Goal: Transaction & Acquisition: Purchase product/service

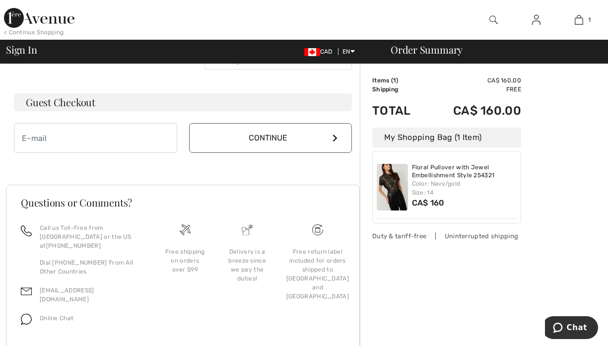
scroll to position [295, 0]
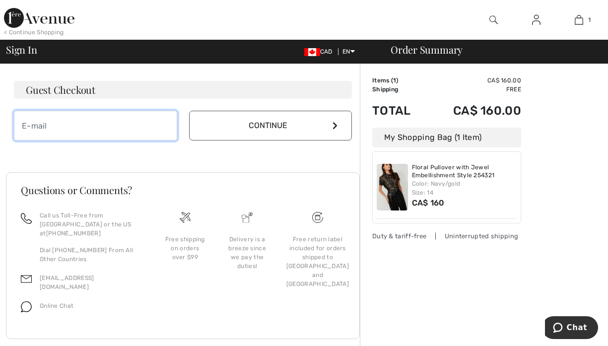
click at [45, 126] on input "email" at bounding box center [95, 126] width 163 height 30
type input "colleengoodwinryan@gmail.com"
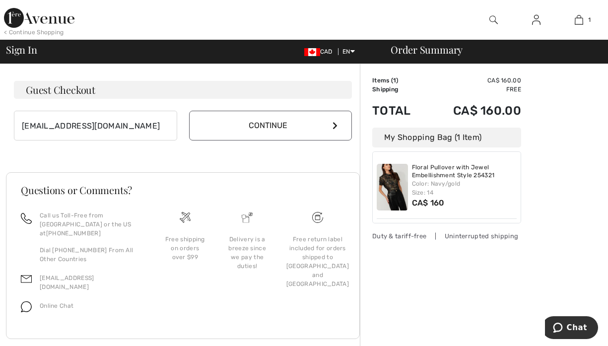
click at [269, 125] on button "Continue" at bounding box center [270, 126] width 163 height 30
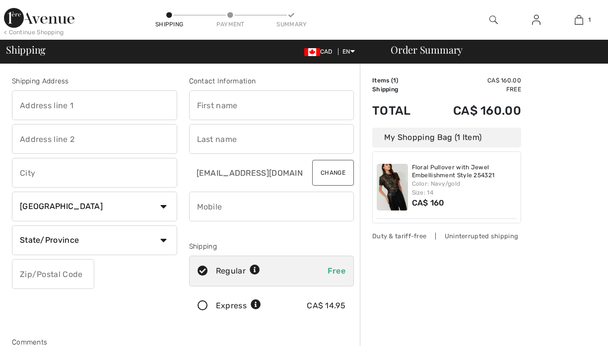
checkbox input "true"
click at [99, 106] on input "text" at bounding box center [94, 105] width 165 height 30
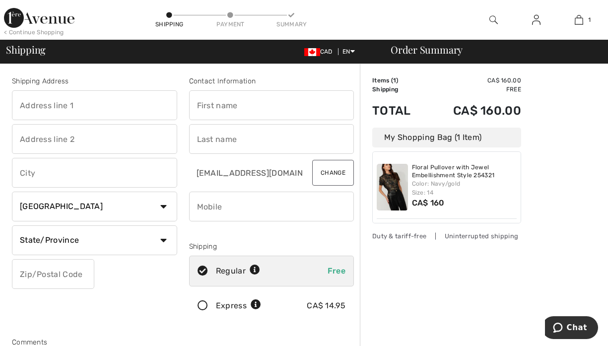
type input "[STREET_ADDRESS]"
type input "SURREY"
select select "BC"
type input "V4N 4S8"
type input "[PERSON_NAME]"
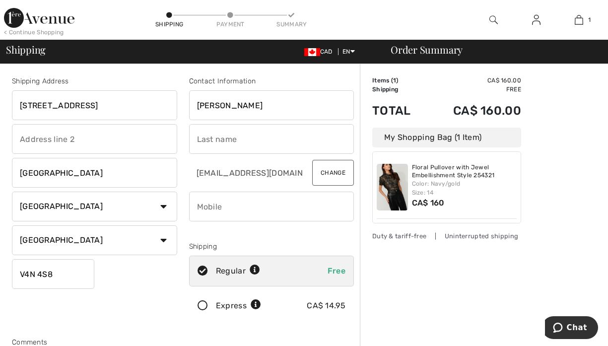
type input "Goodwin Ryan"
type input "6043410201"
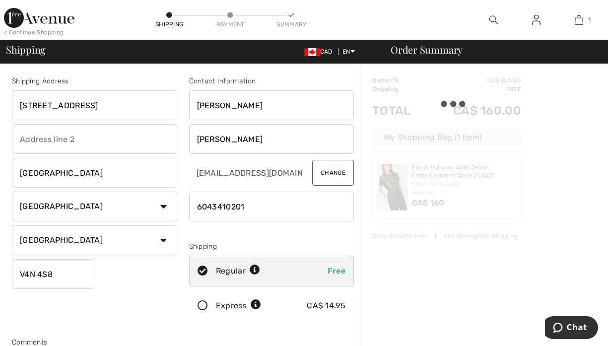
type input "V4N4S8"
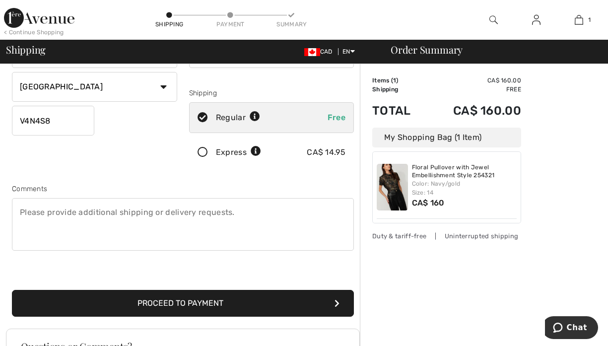
scroll to position [162, 0]
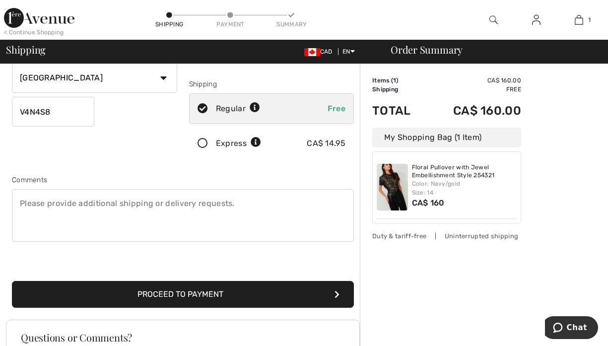
click at [191, 296] on button "Proceed to Payment" at bounding box center [183, 294] width 342 height 27
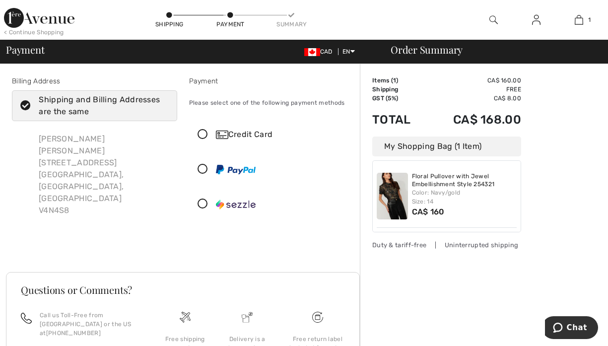
click at [202, 134] on icon at bounding box center [203, 134] width 26 height 10
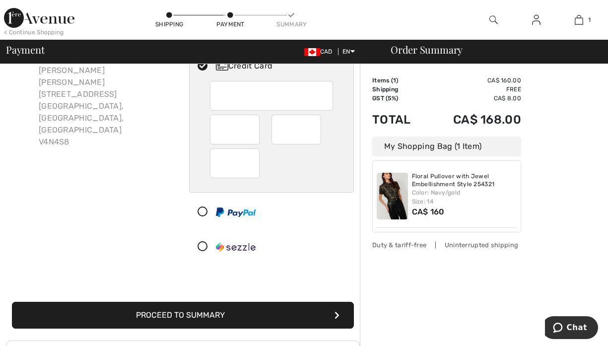
scroll to position [76, 0]
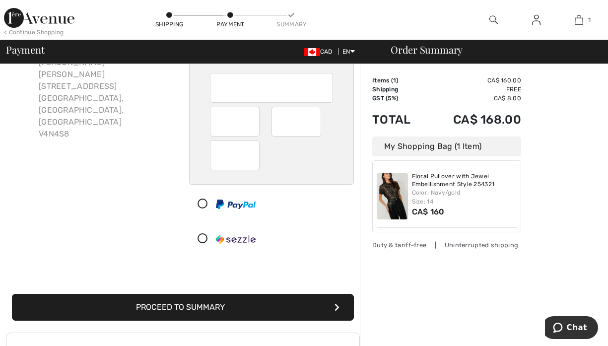
click at [227, 306] on button "Proceed to Summary" at bounding box center [183, 307] width 342 height 27
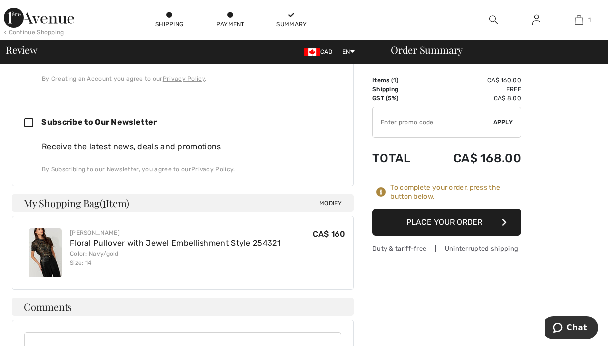
scroll to position [419, 0]
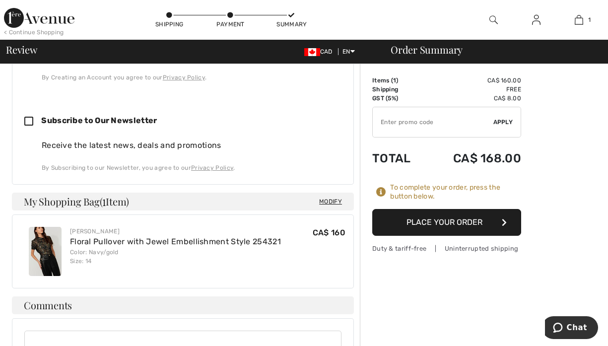
click at [456, 220] on button "Place Your Order" at bounding box center [446, 222] width 149 height 27
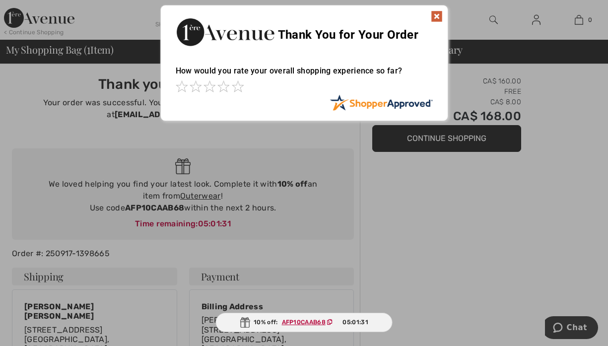
click at [435, 14] on img at bounding box center [437, 16] width 12 height 12
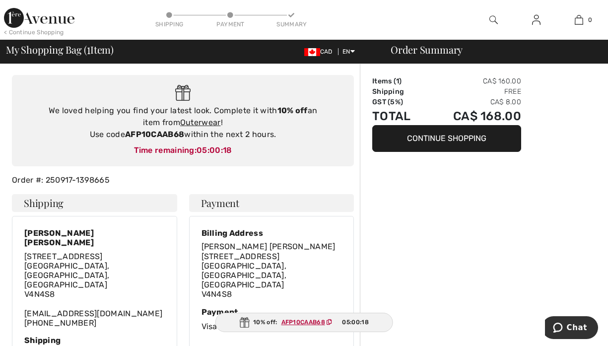
scroll to position [160, 0]
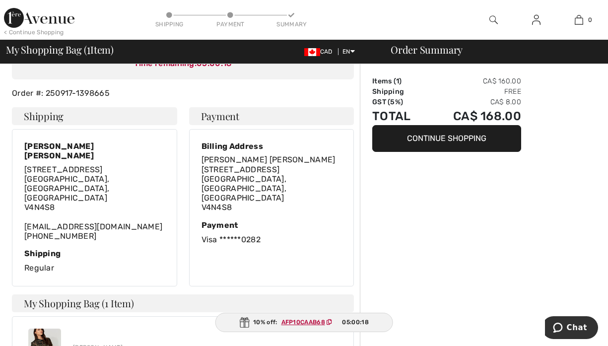
click at [604, 182] on div "Order Summary Items ( 1 ) CA$ 160.00 Shipping Free GST (5%) CA$ 8.00 Total CA$ …" at bounding box center [484, 247] width 248 height 686
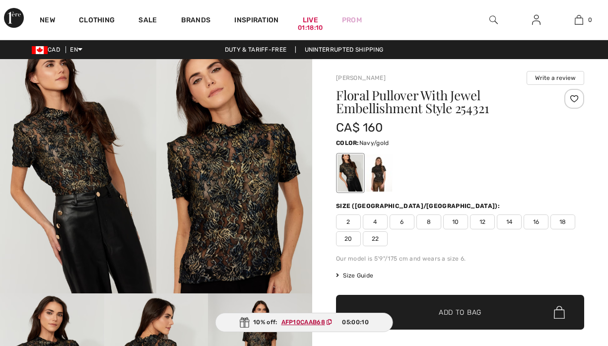
checkbox input "true"
click at [231, 157] on img at bounding box center [234, 176] width 156 height 234
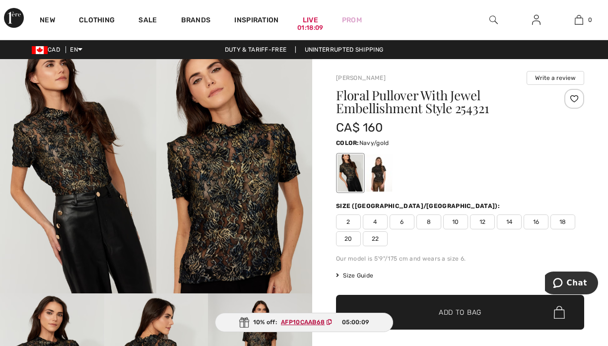
click at [231, 156] on img at bounding box center [234, 176] width 156 height 234
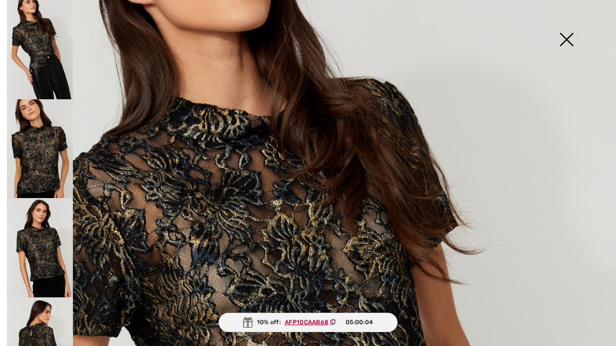
scroll to position [116, 0]
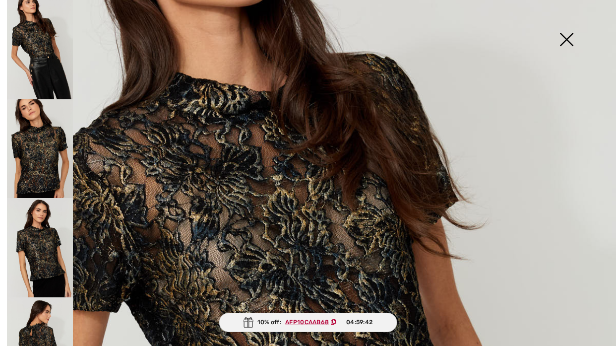
click at [36, 155] on img at bounding box center [40, 148] width 66 height 99
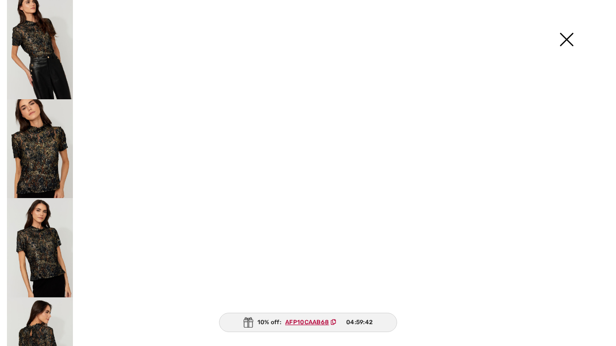
click at [36, 155] on img at bounding box center [40, 148] width 66 height 99
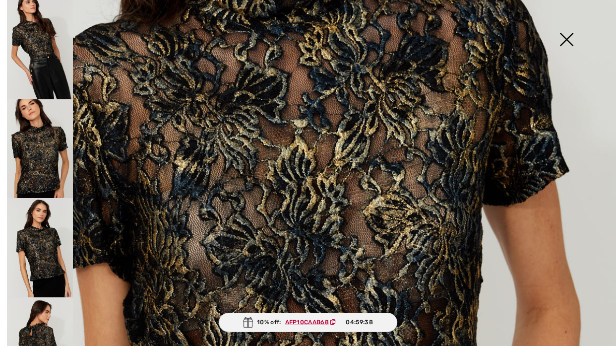
scroll to position [309, 0]
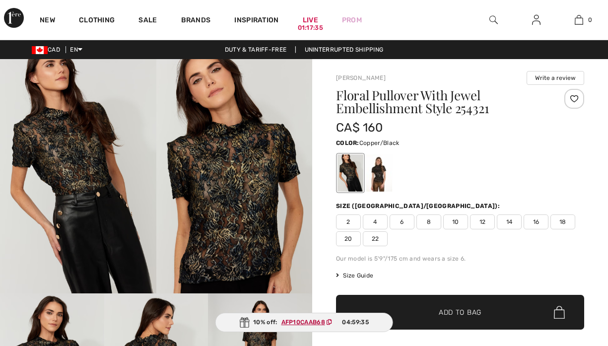
click at [379, 177] on div at bounding box center [379, 172] width 26 height 37
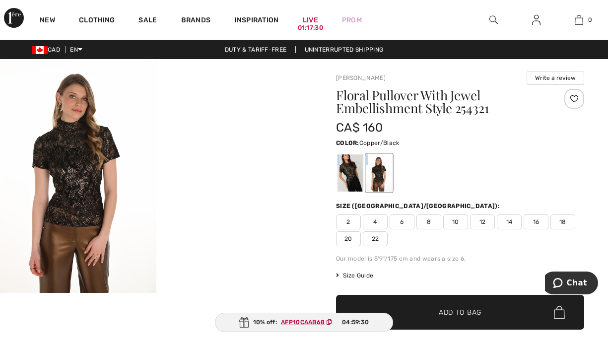
click at [91, 184] on img at bounding box center [78, 176] width 156 height 234
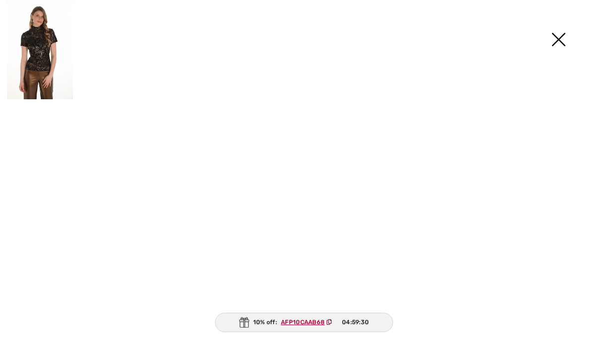
click at [91, 183] on img at bounding box center [78, 176] width 156 height 234
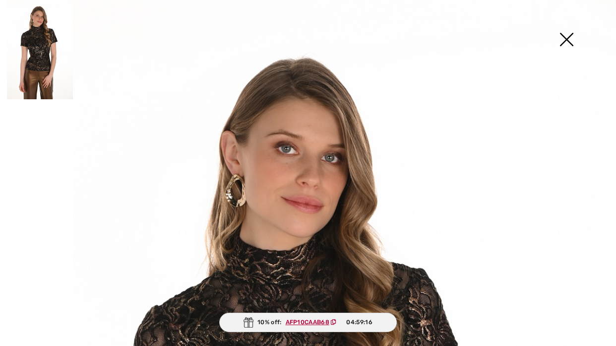
click at [573, 47] on img at bounding box center [567, 40] width 50 height 51
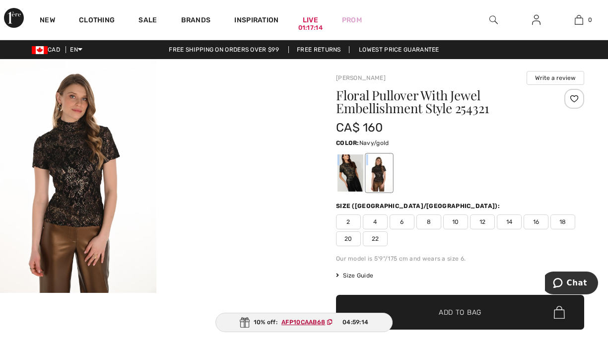
click at [349, 172] on div at bounding box center [350, 172] width 26 height 37
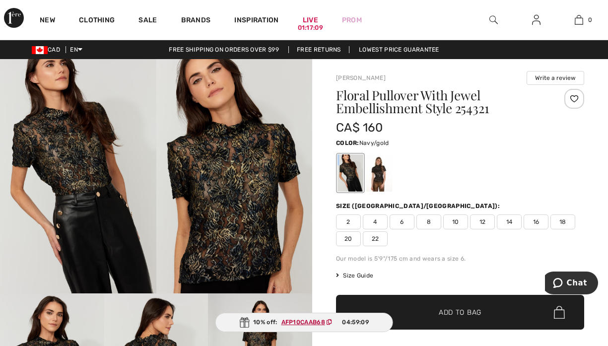
click at [246, 178] on img at bounding box center [234, 176] width 156 height 234
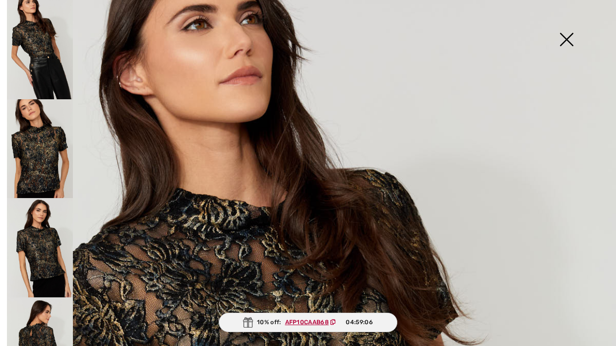
click at [40, 159] on img at bounding box center [40, 148] width 66 height 99
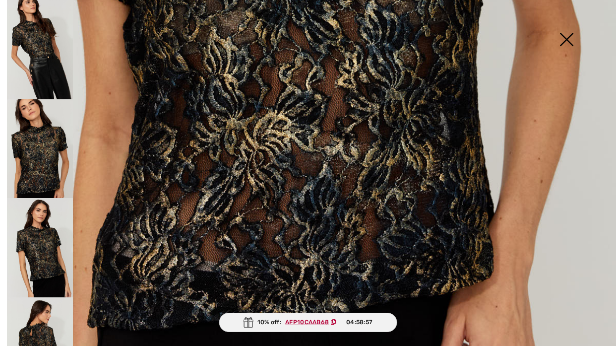
scroll to position [566, 0]
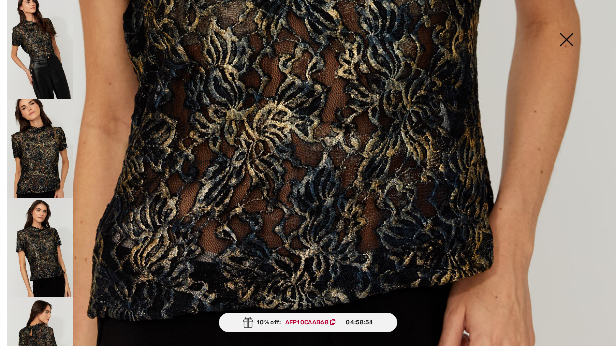
click at [38, 248] on img at bounding box center [40, 247] width 66 height 99
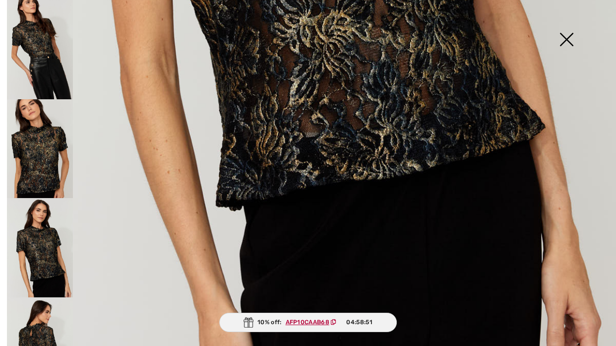
click at [44, 327] on img at bounding box center [40, 346] width 66 height 99
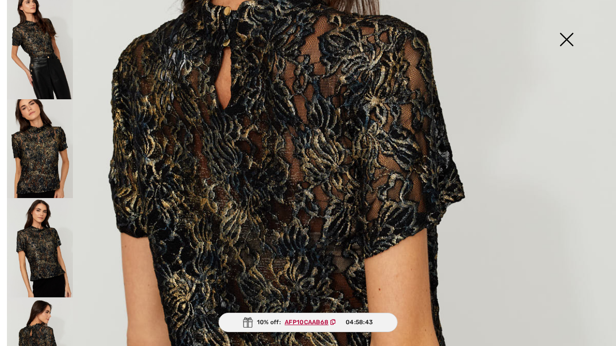
scroll to position [256, 0]
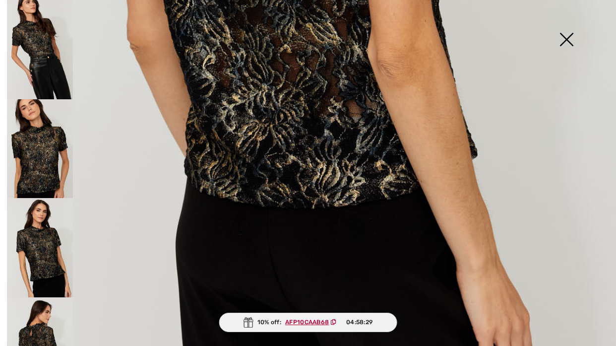
drag, startPoint x: 592, startPoint y: 140, endPoint x: 261, endPoint y: 180, distance: 332.9
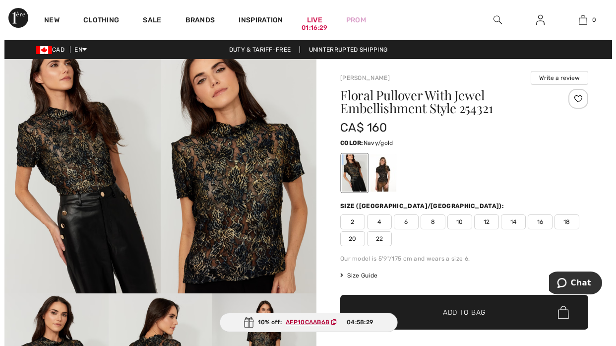
scroll to position [553, 0]
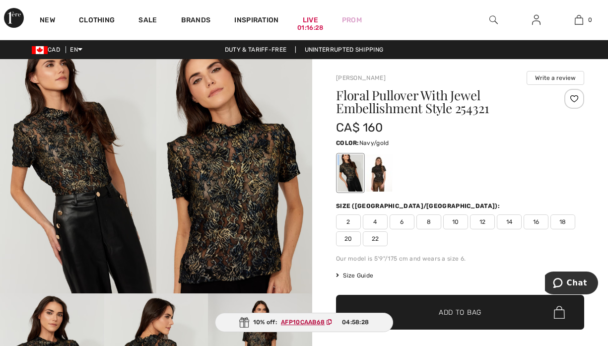
click at [264, 176] on img at bounding box center [234, 176] width 156 height 234
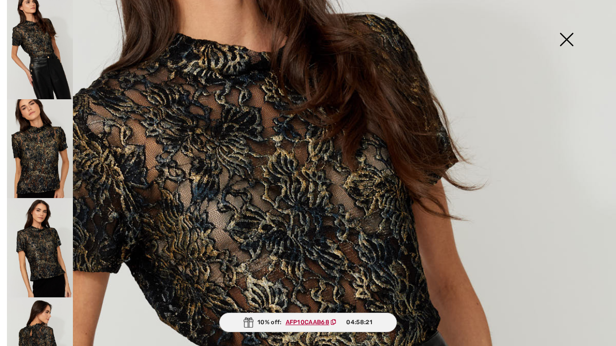
scroll to position [153, 0]
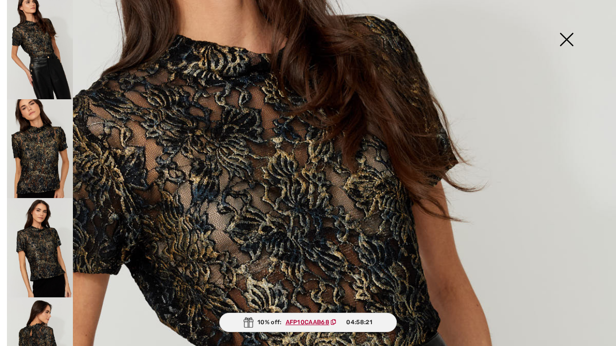
click at [243, 154] on img at bounding box center [308, 309] width 616 height 924
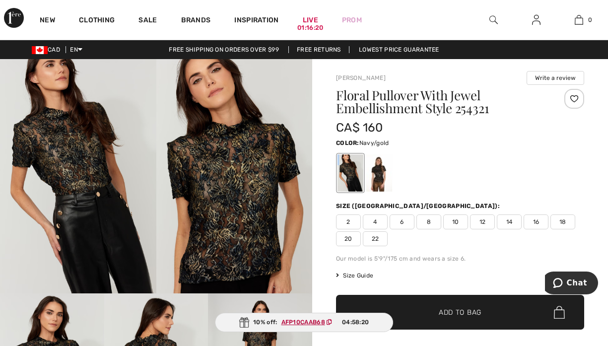
click at [243, 154] on img at bounding box center [234, 176] width 156 height 234
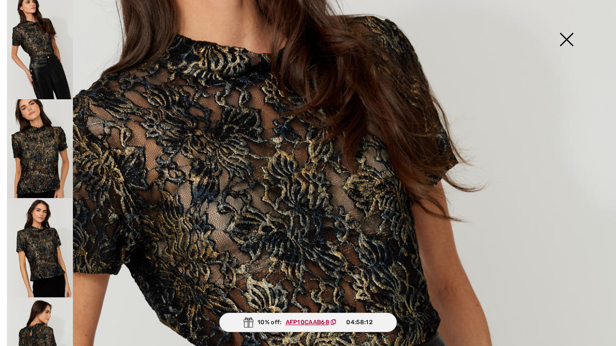
click at [40, 149] on img at bounding box center [40, 148] width 66 height 99
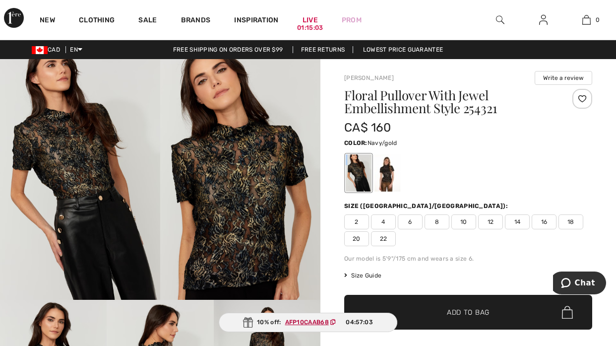
click at [582, 282] on img at bounding box center [308, 242] width 616 height 924
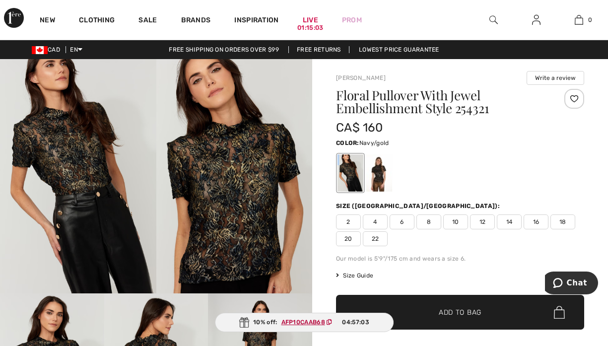
scroll to position [553, 0]
click at [124, 248] on img at bounding box center [78, 176] width 156 height 234
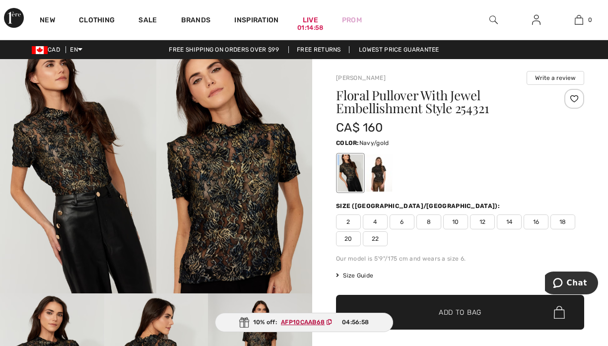
click at [87, 244] on img at bounding box center [78, 176] width 156 height 234
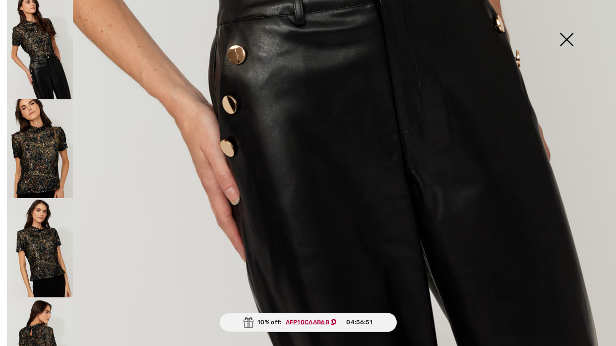
click at [40, 141] on img at bounding box center [40, 148] width 66 height 99
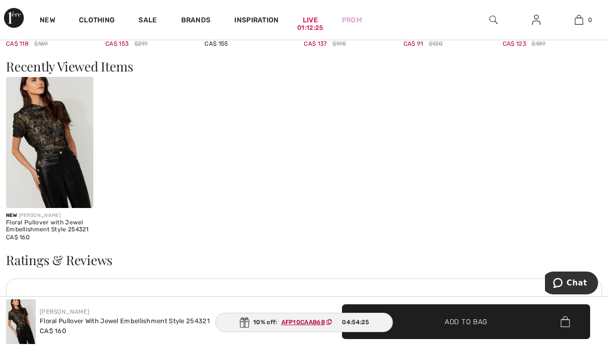
scroll to position [979, 0]
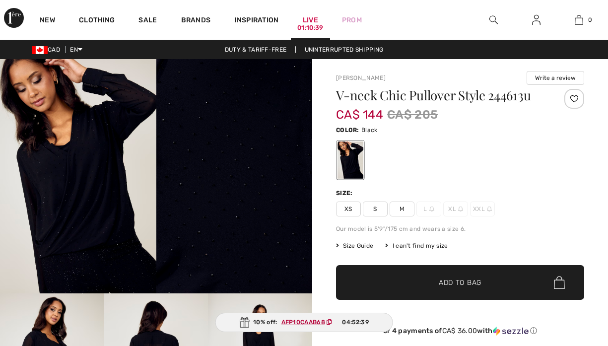
checkbox input "true"
click at [492, 19] on img at bounding box center [493, 20] width 8 height 12
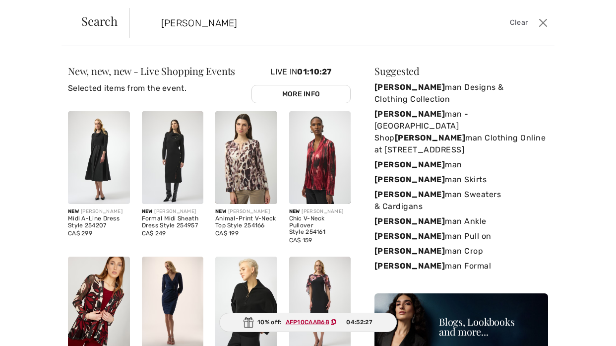
type input "frank lyman"
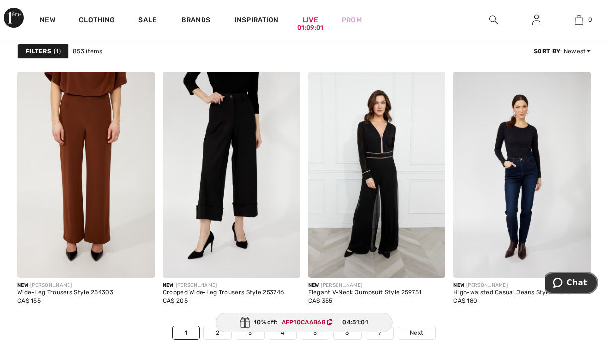
scroll to position [3987, 0]
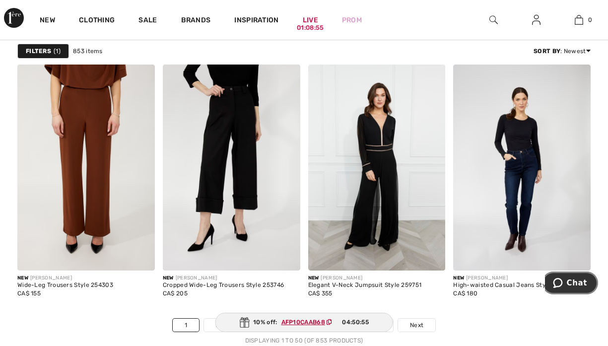
click at [594, 288] on button "Chat" at bounding box center [570, 282] width 56 height 23
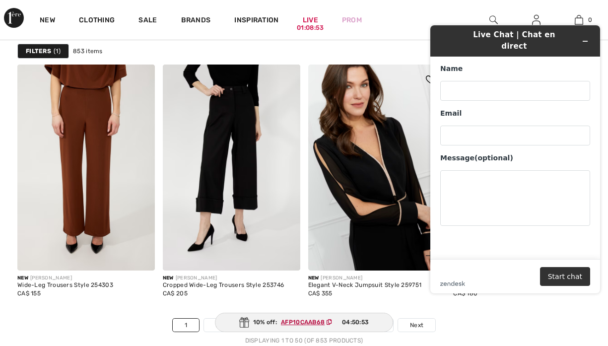
scroll to position [0, 0]
click at [362, 173] on img at bounding box center [376, 167] width 137 height 206
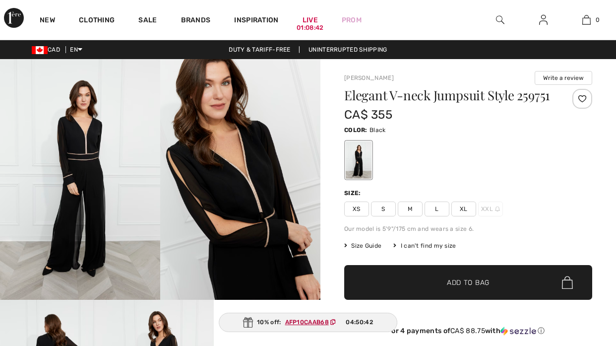
checkbox input "true"
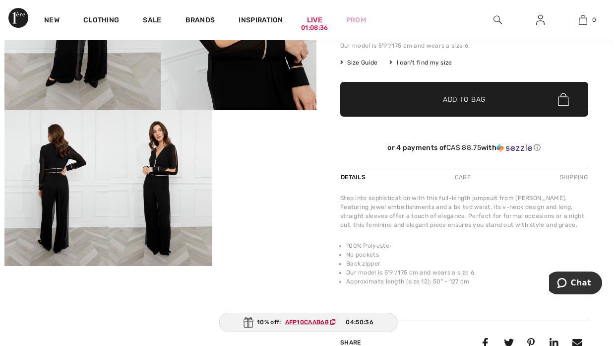
scroll to position [194, 0]
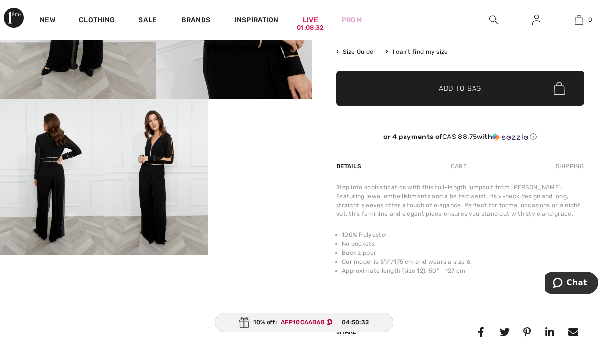
click at [248, 151] on video "Your browser does not support the video tag." at bounding box center [260, 125] width 104 height 52
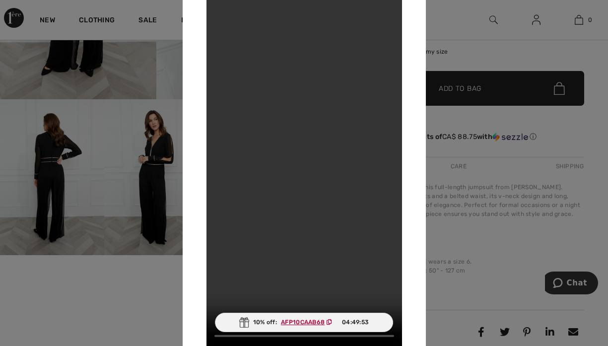
click at [46, 170] on div at bounding box center [304, 173] width 608 height 346
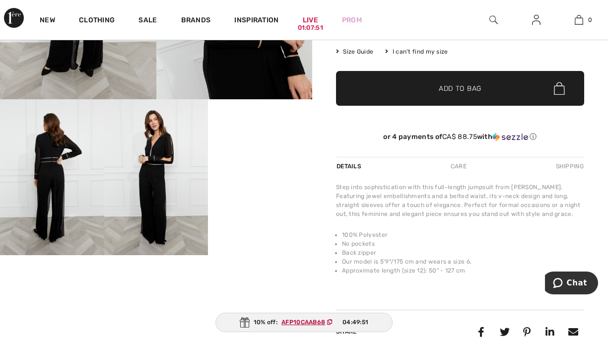
click at [47, 170] on img at bounding box center [52, 177] width 104 height 156
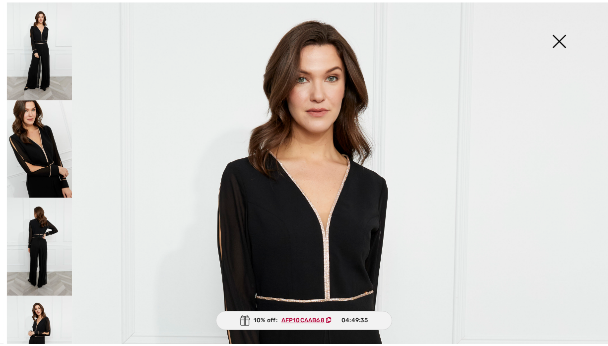
scroll to position [62, 0]
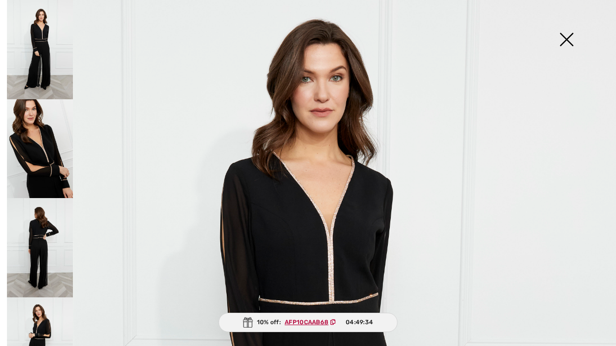
click at [563, 37] on img at bounding box center [567, 40] width 50 height 51
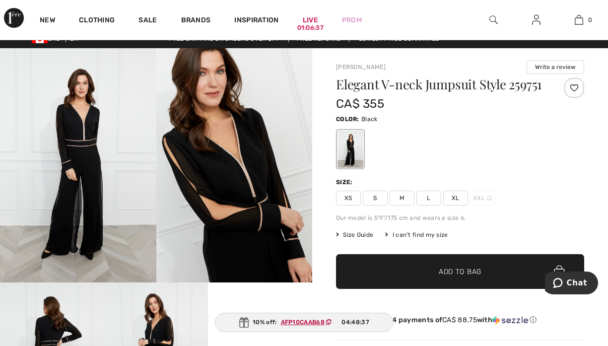
scroll to position [0, 0]
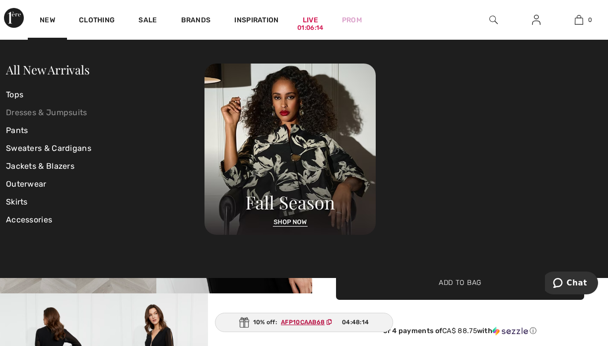
click at [33, 112] on link "Dresses & Jumpsuits" at bounding box center [105, 113] width 198 height 18
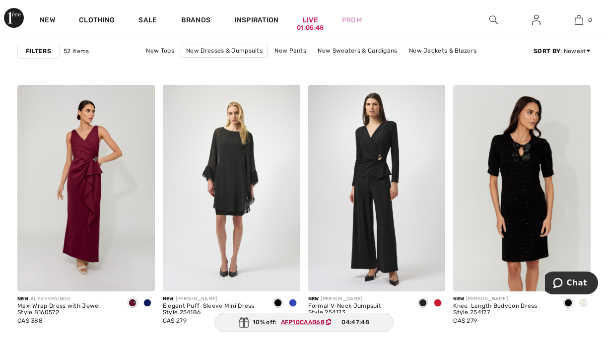
scroll to position [888, 0]
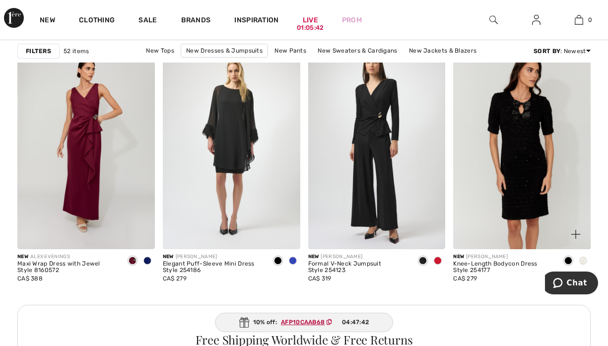
click at [583, 261] on span at bounding box center [583, 260] width 8 height 8
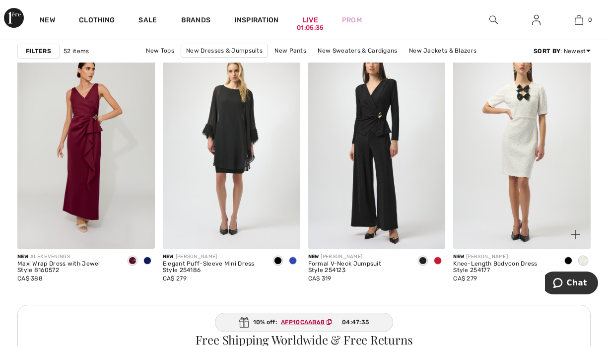
click at [567, 262] on span at bounding box center [568, 260] width 8 height 8
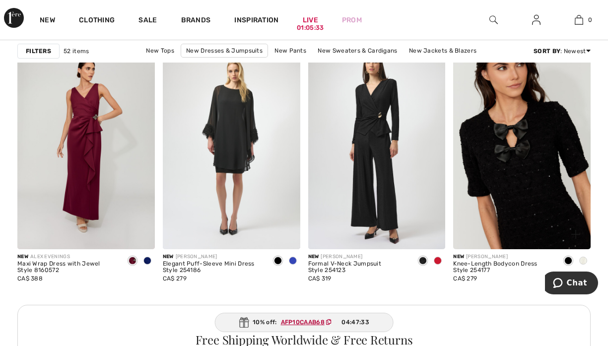
click at [515, 176] on img at bounding box center [521, 146] width 137 height 206
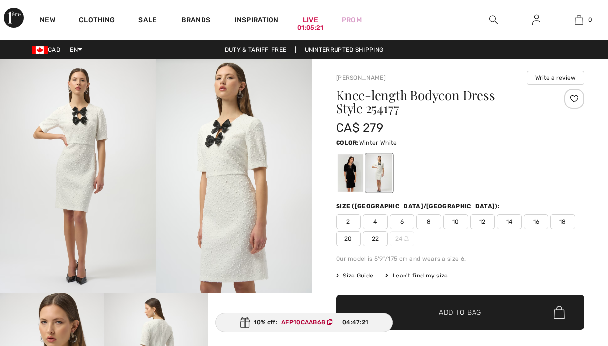
checkbox input "true"
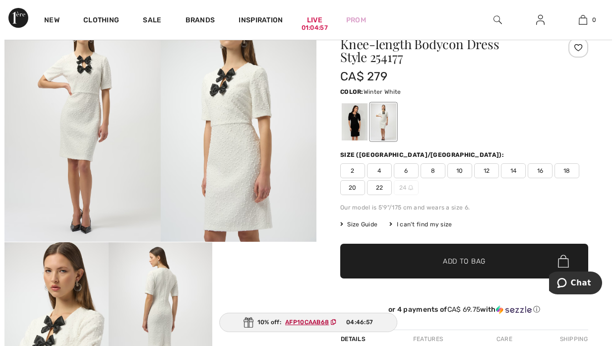
scroll to position [45, 0]
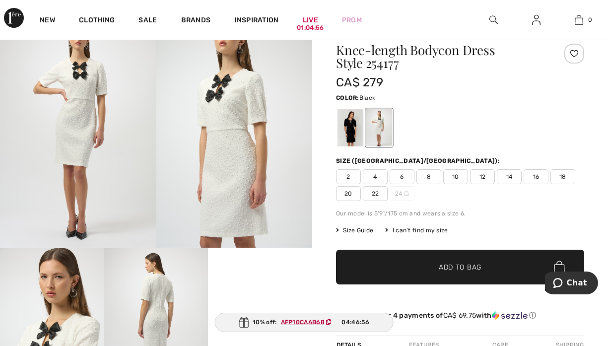
click at [349, 138] on div at bounding box center [350, 127] width 26 height 37
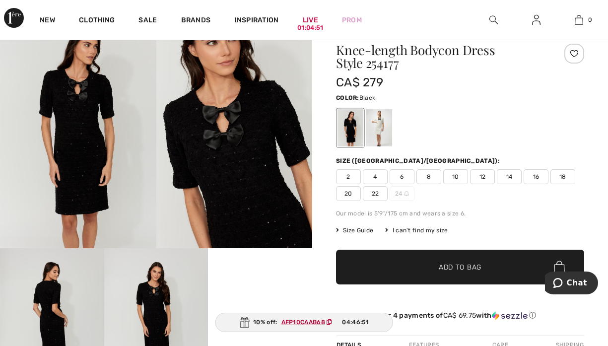
click at [238, 147] on img at bounding box center [234, 131] width 156 height 234
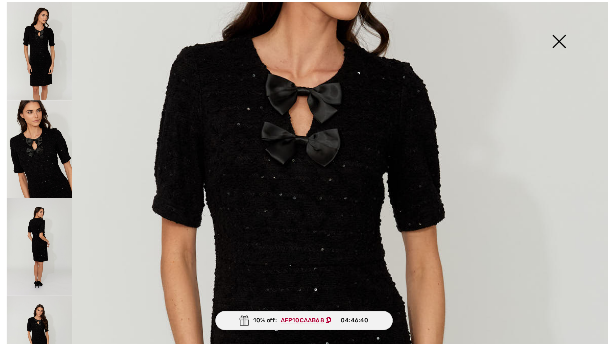
scroll to position [180, 0]
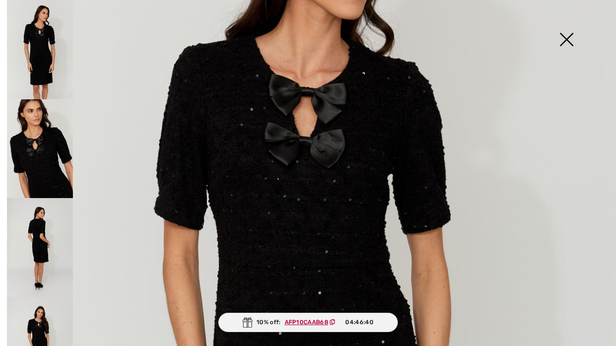
click at [588, 94] on img at bounding box center [308, 282] width 616 height 924
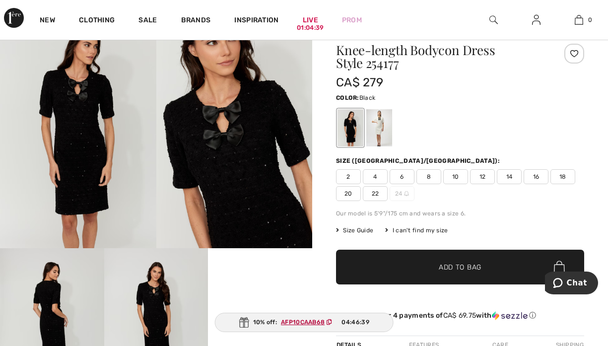
click at [588, 94] on div "Joseph Ribkoff Write a review Knee-length Bodycon Dress Style 254177 CA$ 279 Co…" at bounding box center [460, 303] width 296 height 578
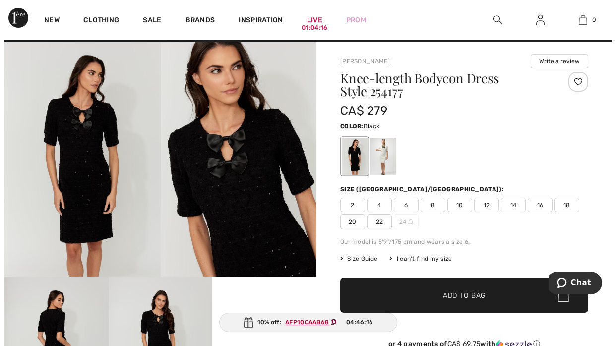
scroll to position [0, 0]
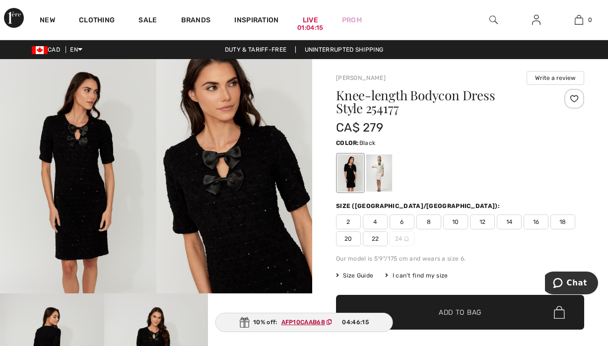
click at [602, 20] on div "New Clothing Sale Brands Inspiration Live 01:04:15 Prom 0 Your bag is empty" at bounding box center [304, 20] width 608 height 40
click at [492, 20] on img at bounding box center [493, 20] width 8 height 12
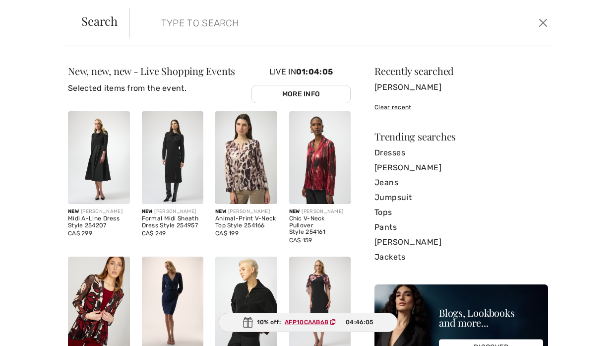
click at [165, 21] on input "search" at bounding box center [297, 23] width 287 height 30
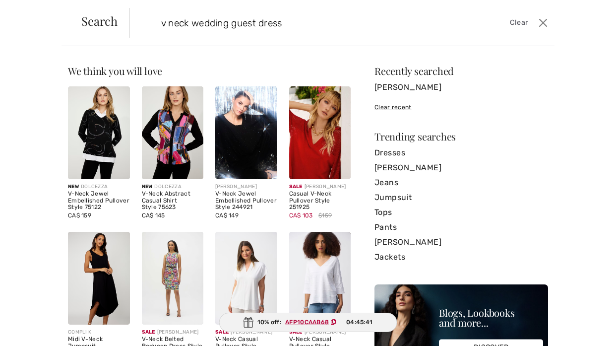
type input "v neck wedding guest dress"
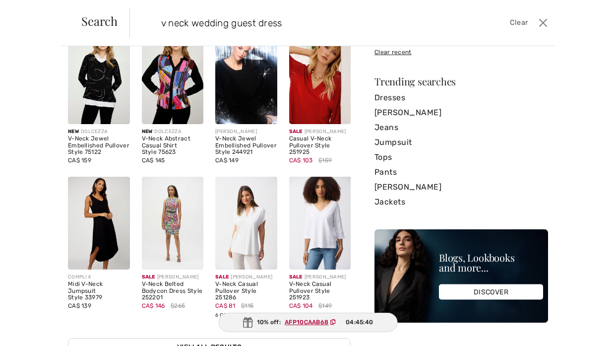
scroll to position [56, 0]
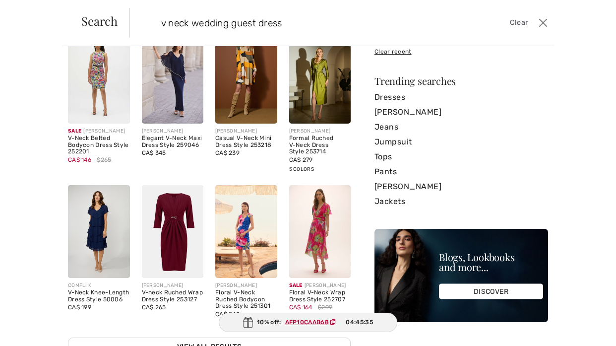
click at [90, 226] on img at bounding box center [99, 231] width 62 height 93
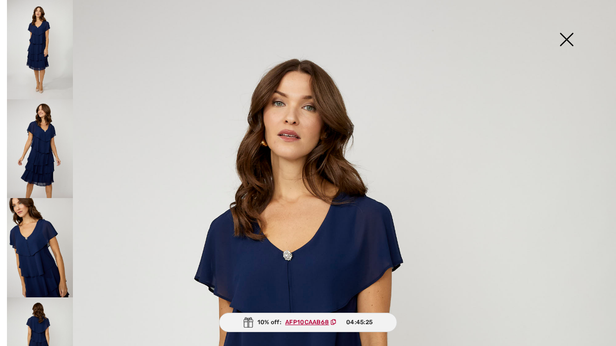
checkbox input "true"
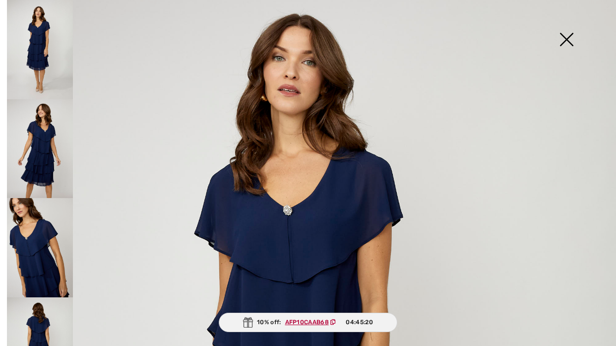
scroll to position [44, 0]
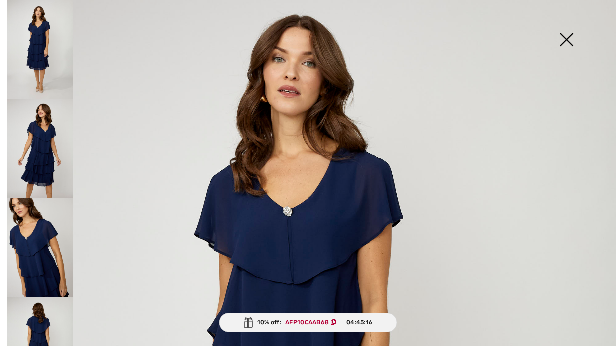
click at [29, 153] on img at bounding box center [40, 148] width 66 height 99
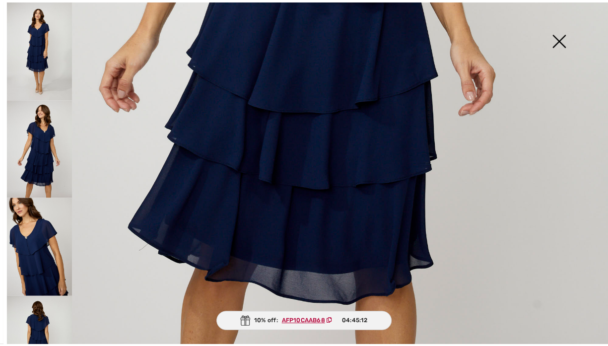
scroll to position [522, 0]
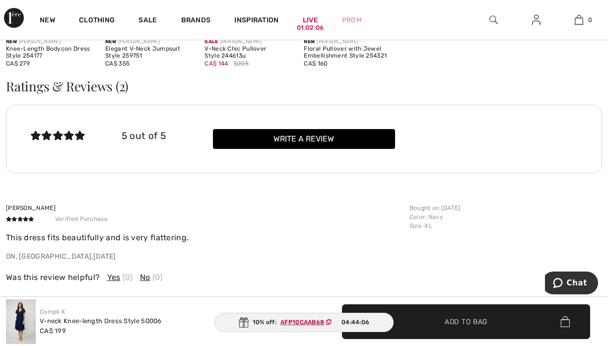
scroll to position [1118, 0]
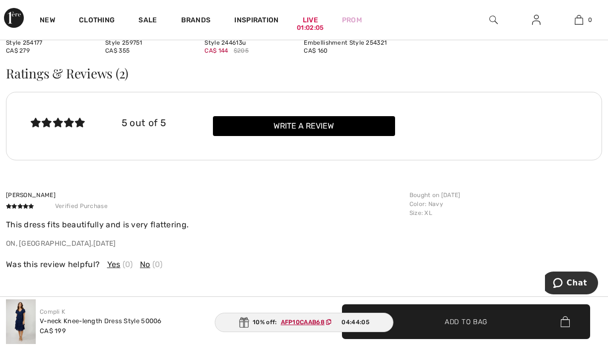
drag, startPoint x: 603, startPoint y: 212, endPoint x: 603, endPoint y: 229, distance: 16.9
click at [603, 222] on div "Shoppers also bought JOSEPH RIBKOFF Casual V-Neck Sleeveless Pullover Style 201…" at bounding box center [304, 36] width 608 height 1118
click at [603, 228] on div "Shoppers also bought JOSEPH RIBKOFF Casual V-Neck Sleeveless Pullover Style 201…" at bounding box center [304, 36] width 608 height 1118
drag, startPoint x: 603, startPoint y: 197, endPoint x: 603, endPoint y: 188, distance: 9.4
click at [603, 191] on div "Shoppers also bought JOSEPH RIBKOFF Casual V-Neck Sleeveless Pullover Style 201…" at bounding box center [304, 36] width 608 height 1118
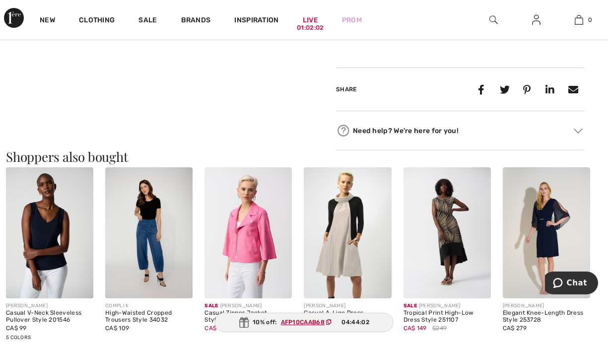
scroll to position [0, 0]
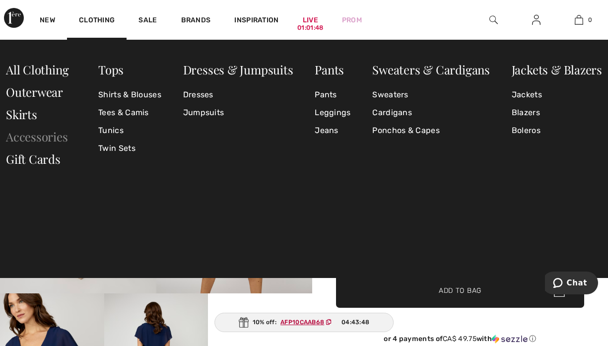
click at [42, 138] on link "Accessories" at bounding box center [37, 136] width 62 height 16
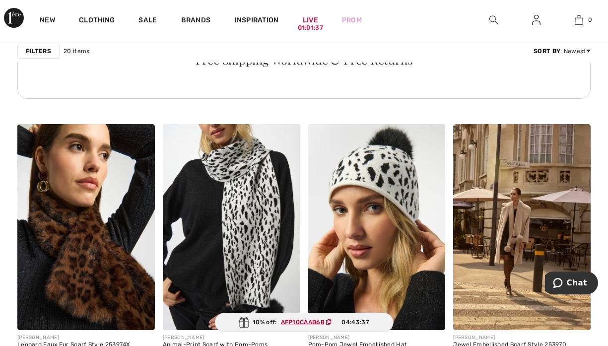
scroll to position [1172, 0]
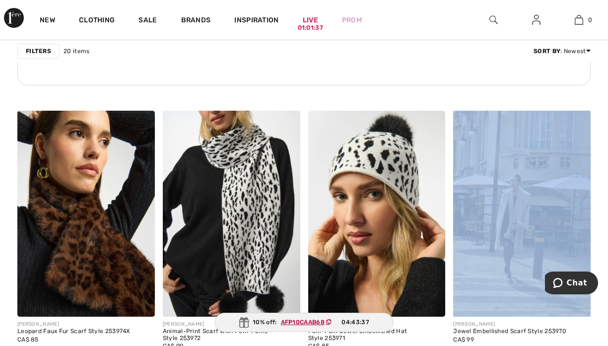
drag, startPoint x: 603, startPoint y: 226, endPoint x: 606, endPoint y: 204, distance: 22.0
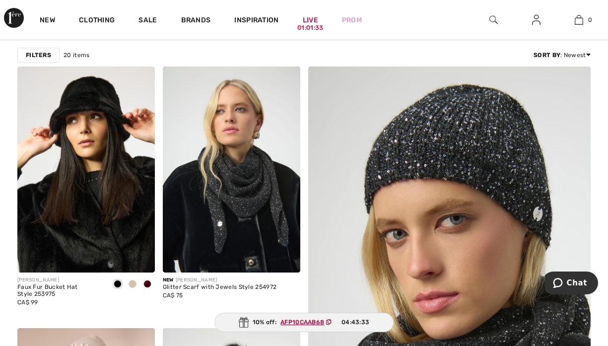
scroll to position [10, 0]
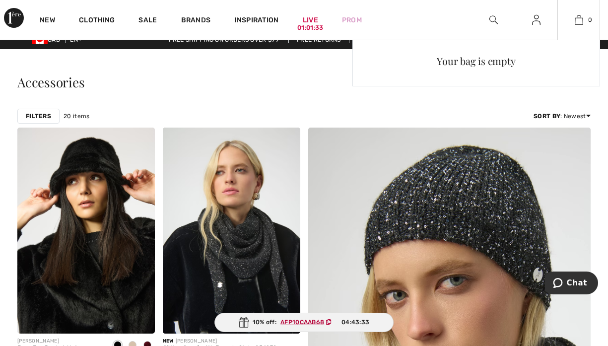
click at [581, 26] on div "0 Your bag is empty" at bounding box center [578, 20] width 43 height 40
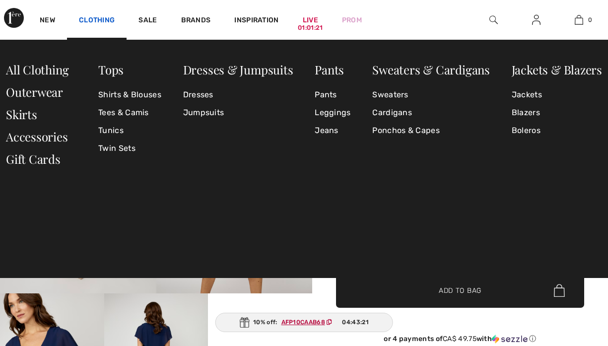
checkbox input "true"
click at [192, 97] on link "Dresses" at bounding box center [238, 95] width 110 height 18
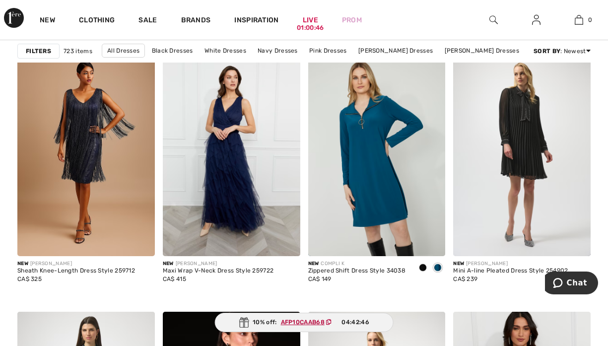
scroll to position [1510, 0]
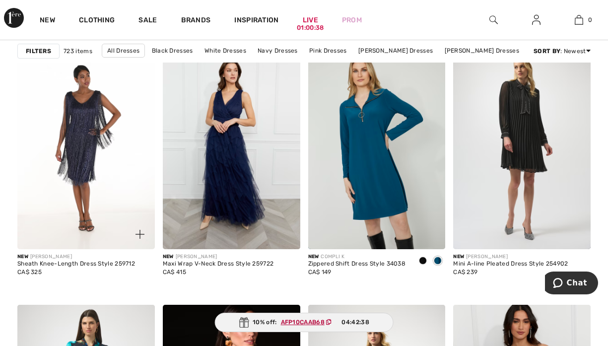
click at [82, 145] on img at bounding box center [85, 146] width 137 height 206
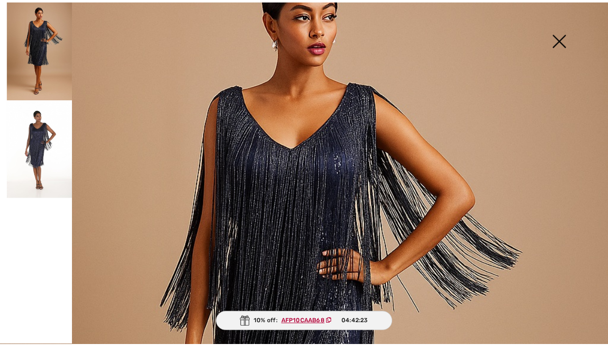
scroll to position [84, 0]
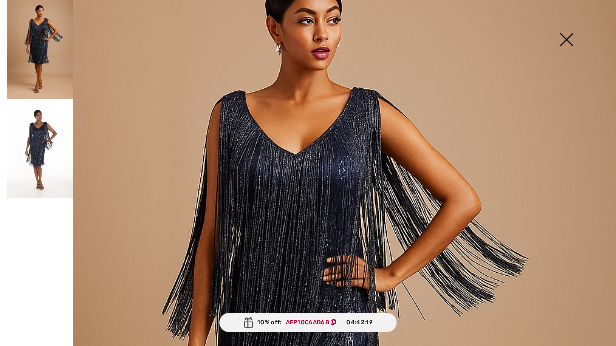
click at [31, 149] on img at bounding box center [40, 148] width 66 height 99
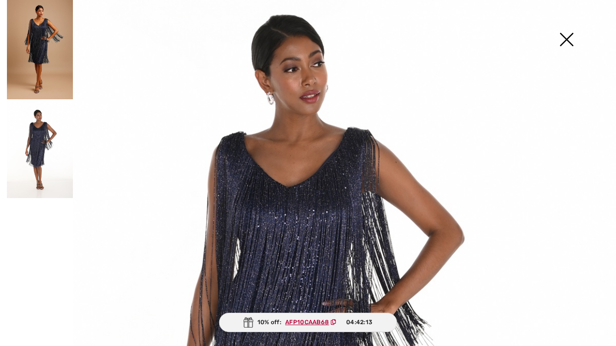
click at [50, 54] on img at bounding box center [40, 49] width 66 height 99
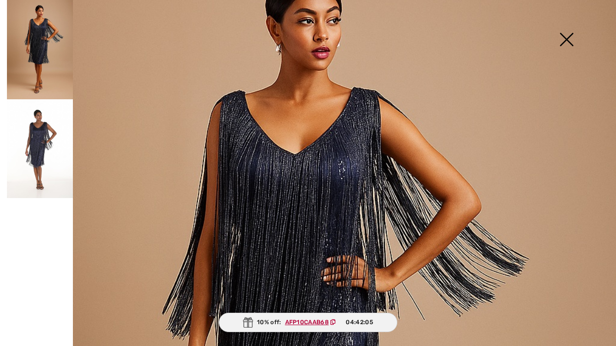
click at [566, 43] on img at bounding box center [567, 40] width 50 height 51
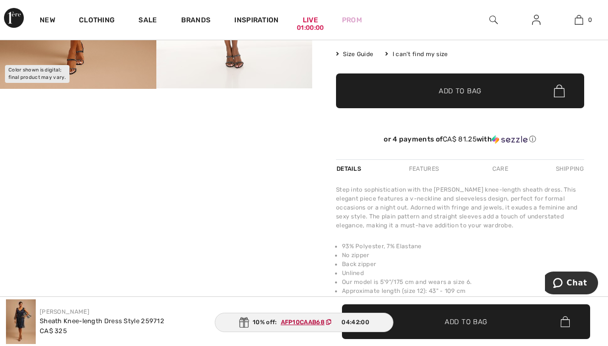
scroll to position [510, 0]
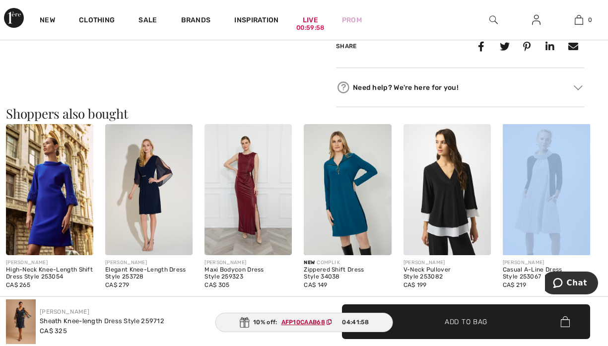
click at [598, 141] on div "[PERSON_NAME] High-Neck Knee-Length Shift Dress Style 253054 CA$ 265 [PERSON_NA…" at bounding box center [304, 212] width 596 height 177
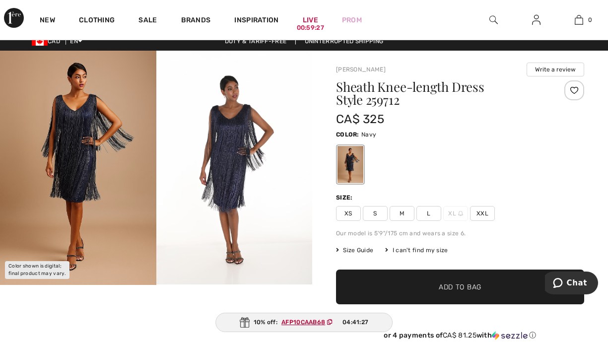
scroll to position [0, 0]
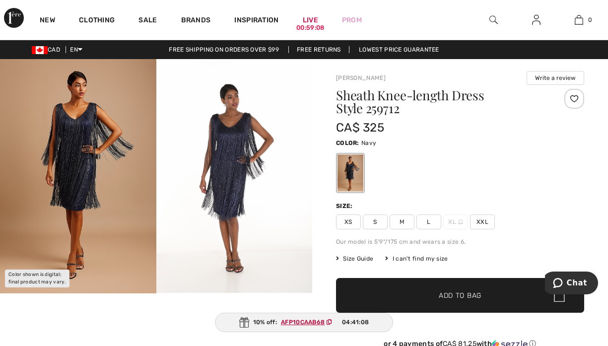
click at [361, 256] on span "Size Guide" at bounding box center [354, 258] width 37 height 9
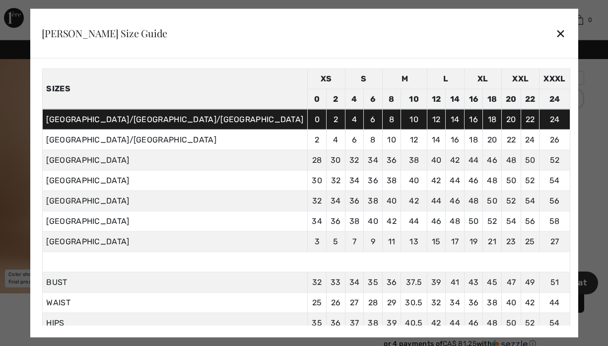
scroll to position [39, 0]
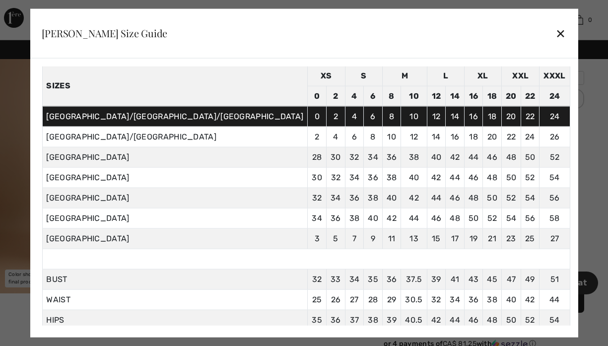
click at [555, 30] on div "✕" at bounding box center [560, 33] width 10 height 21
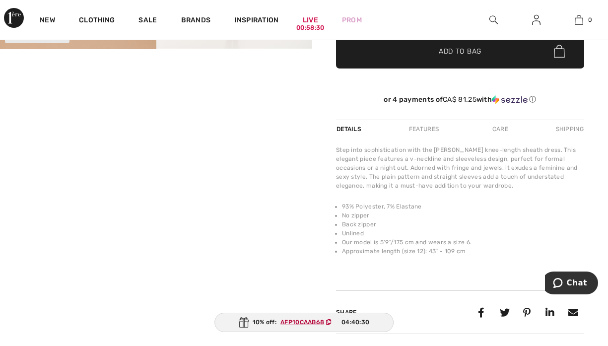
scroll to position [303, 0]
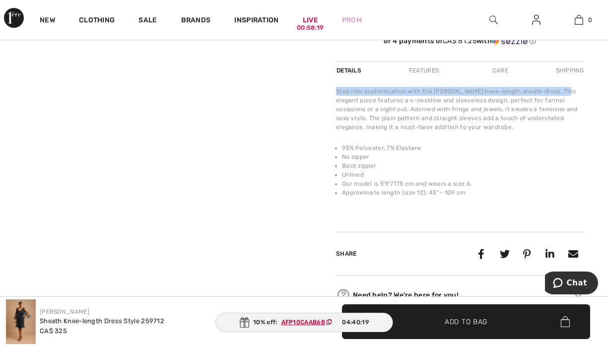
drag, startPoint x: 604, startPoint y: 84, endPoint x: 601, endPoint y: 72, distance: 12.4
click at [601, 72] on div "[PERSON_NAME] Write a review Sheath Knee-length Dress Style 259712 CA$ 325 Colo…" at bounding box center [460, 35] width 296 height 558
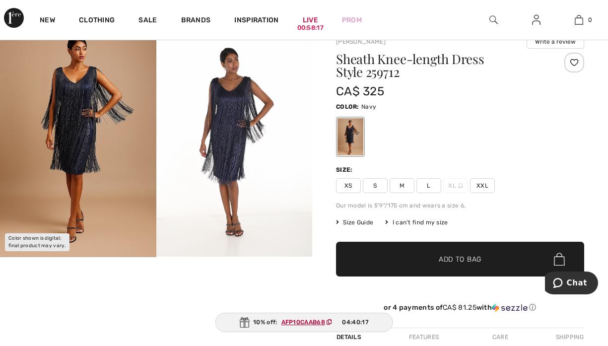
scroll to position [0, 0]
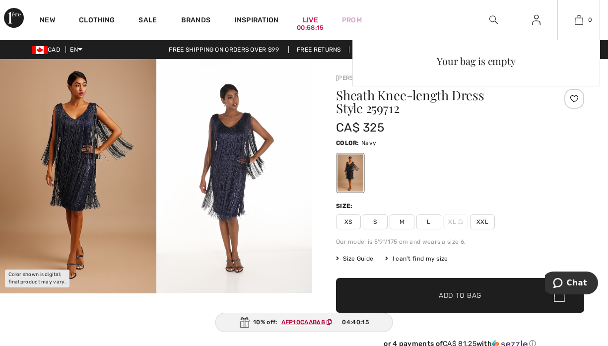
click at [595, 31] on div "0 Your bag is empty" at bounding box center [578, 20] width 43 height 40
